Goal: Task Accomplishment & Management: Manage account settings

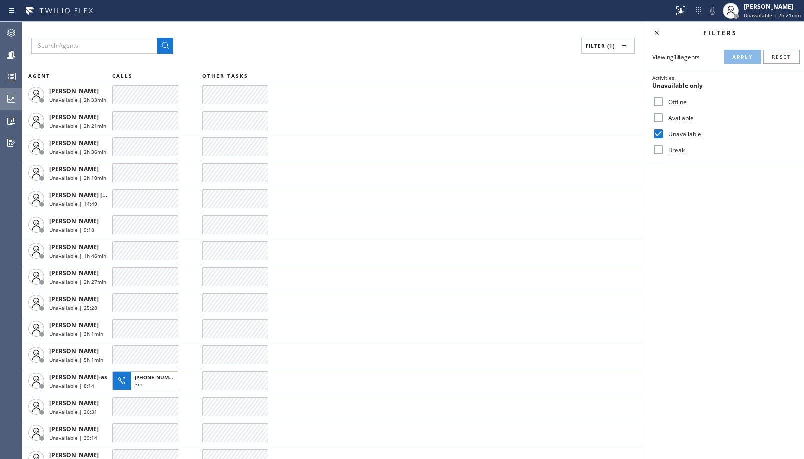
click at [17, 89] on div at bounding box center [11, 99] width 22 height 20
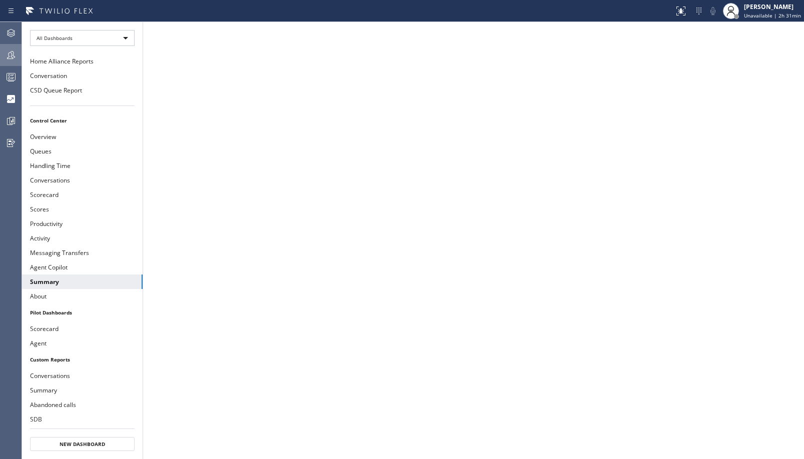
click at [15, 54] on icon at bounding box center [11, 55] width 12 height 12
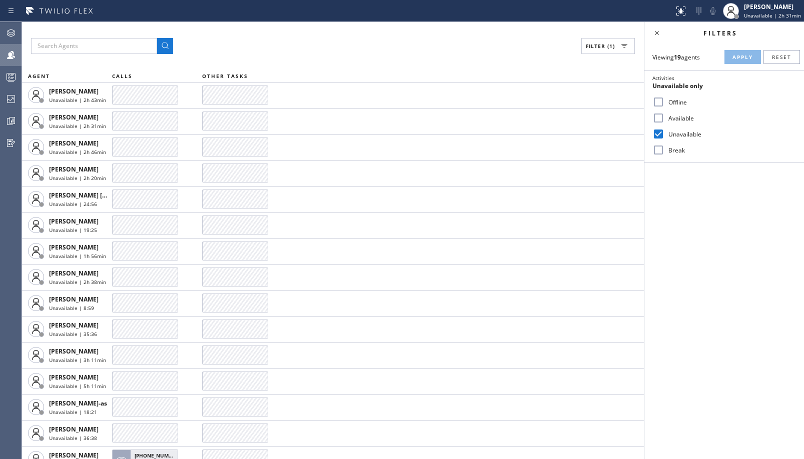
click at [669, 151] on label "Break" at bounding box center [730, 150] width 132 height 9
click at [664, 151] on input "Break" at bounding box center [658, 150] width 12 height 12
checkbox input "true"
click at [676, 131] on label "Unavailable" at bounding box center [730, 134] width 132 height 9
click at [664, 131] on input "Unavailable" at bounding box center [658, 134] width 12 height 12
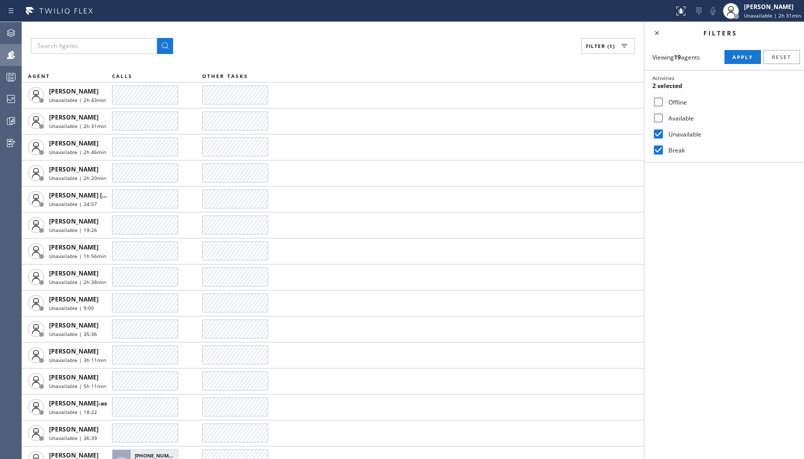
checkbox input "false"
click at [727, 55] on button "Apply" at bounding box center [742, 57] width 37 height 14
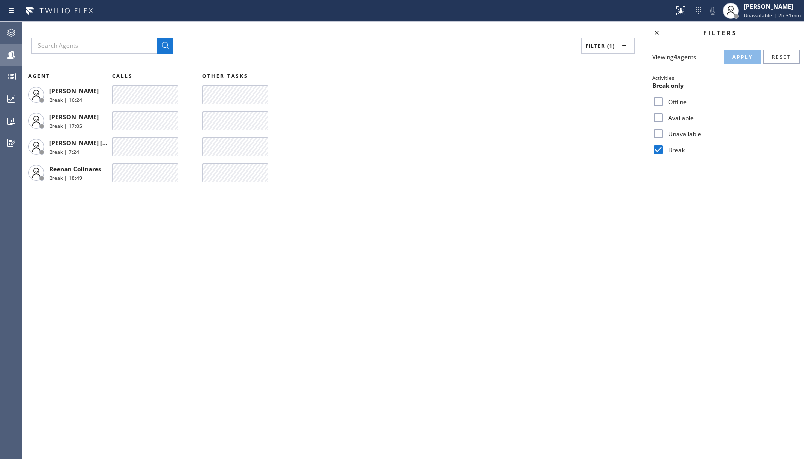
click at [662, 116] on input "Available" at bounding box center [658, 118] width 12 height 12
checkbox input "true"
click at [663, 150] on input "Break" at bounding box center [658, 150] width 12 height 12
checkbox input "false"
click at [740, 58] on span "Apply" at bounding box center [742, 57] width 21 height 7
